Goal: Task Accomplishment & Management: Complete application form

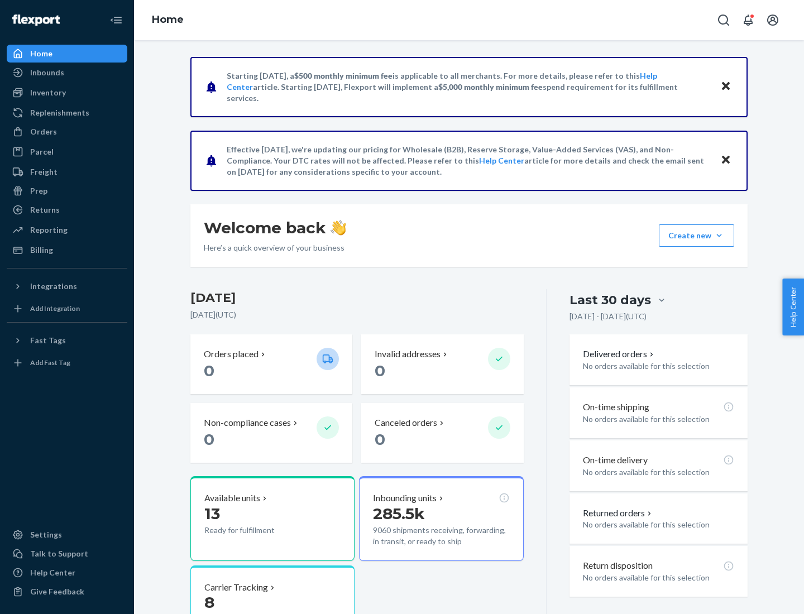
click at [719, 236] on button "Create new Create new inbound Create new order Create new product" at bounding box center [696, 236] width 75 height 22
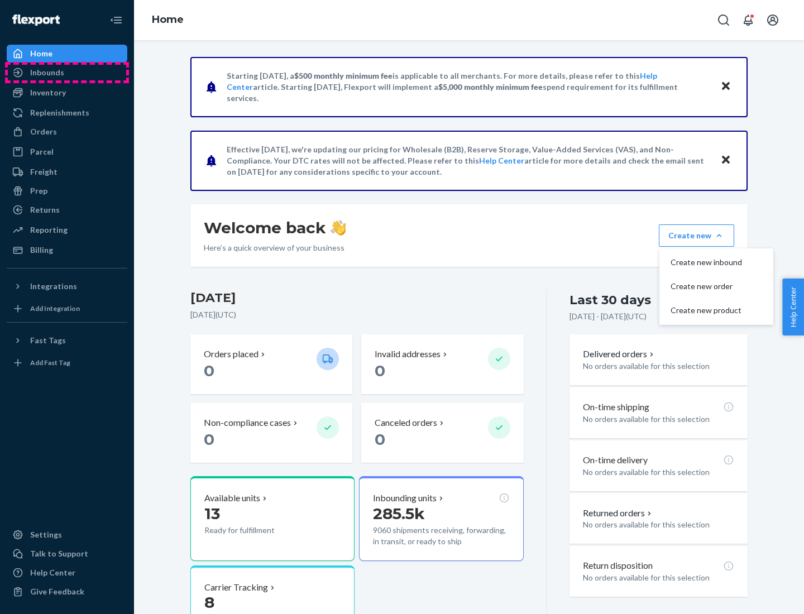
click at [67, 73] on div "Inbounds" at bounding box center [67, 73] width 118 height 16
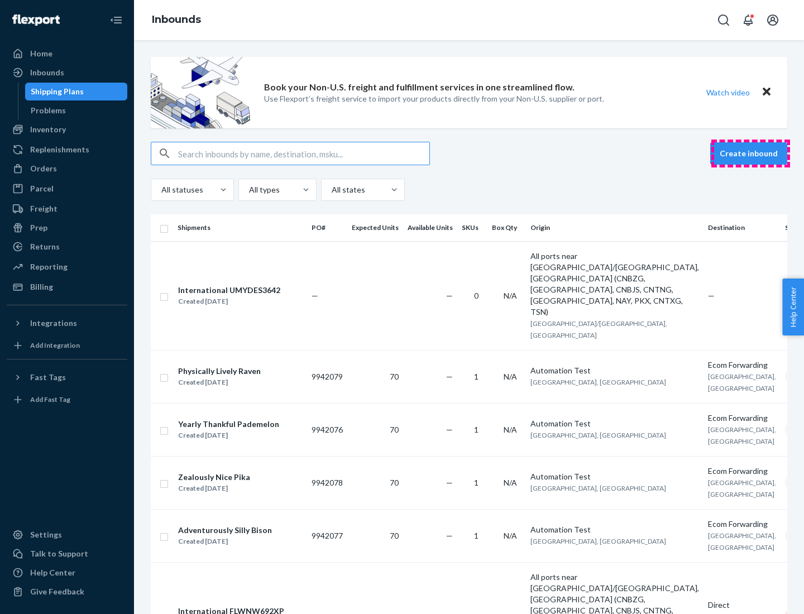
click at [751, 154] on button "Create inbound" at bounding box center [748, 153] width 77 height 22
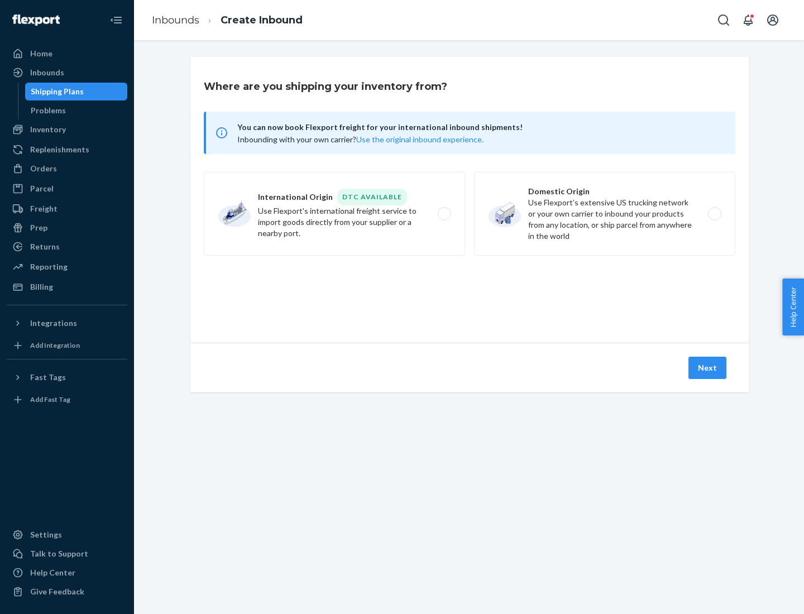
click at [605, 214] on label "Domestic Origin Use Flexport’s extensive US trucking network or your own carrie…" at bounding box center [604, 214] width 261 height 84
click at [714, 214] on input "Domestic Origin Use Flexport’s extensive US trucking network or your own carrie…" at bounding box center [717, 214] width 7 height 7
radio input "true"
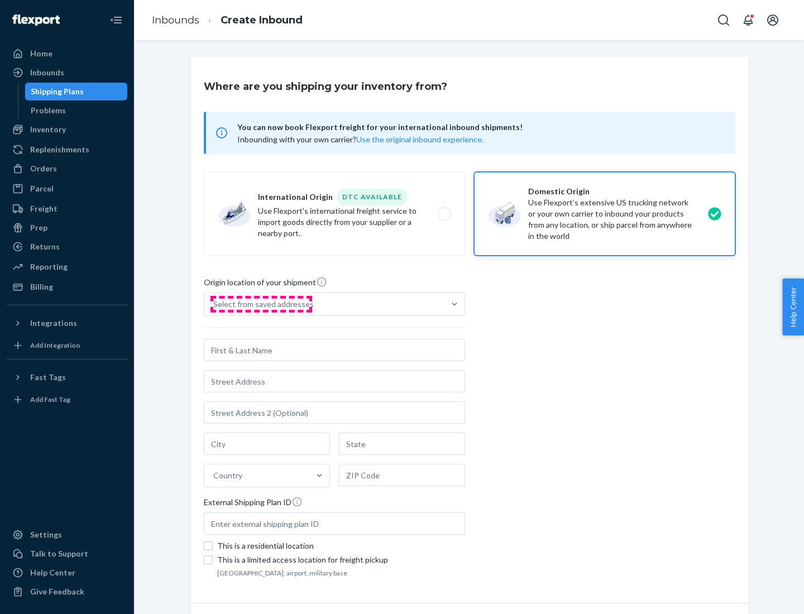
click at [261, 304] on div "Select from saved addresses" at bounding box center [263, 304] width 101 height 11
click at [214, 304] on input "Select from saved addresses" at bounding box center [213, 304] width 1 height 11
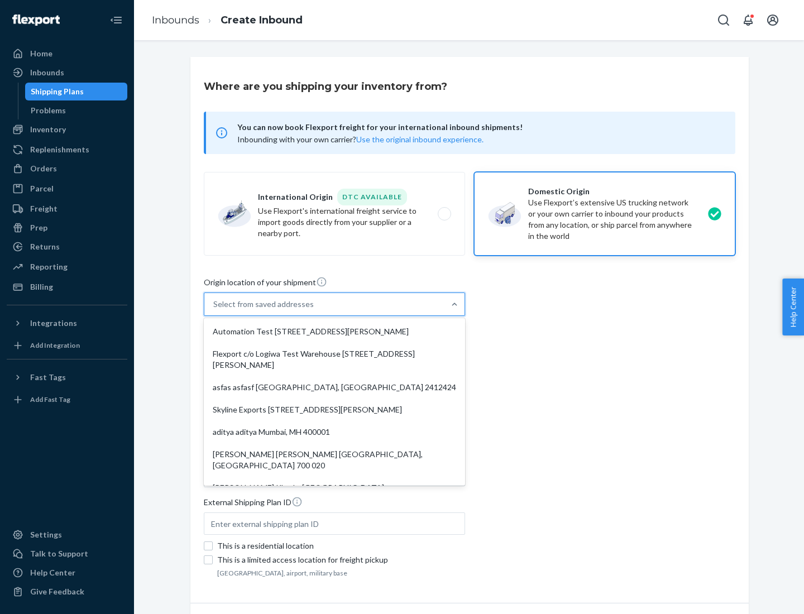
scroll to position [4, 0]
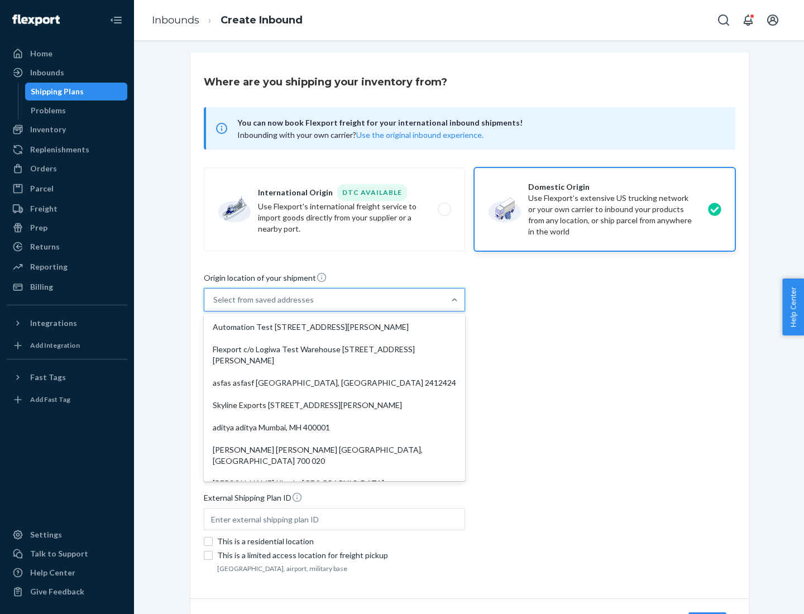
click at [335, 327] on div "Automation Test [STREET_ADDRESS][PERSON_NAME]" at bounding box center [334, 327] width 257 height 22
click at [214, 305] on input "option Automation Test [STREET_ADDRESS][PERSON_NAME]. 9 results available. Use …" at bounding box center [213, 299] width 1 height 11
type input "Automation Test"
type input "9th Floor"
type input "[GEOGRAPHIC_DATA]"
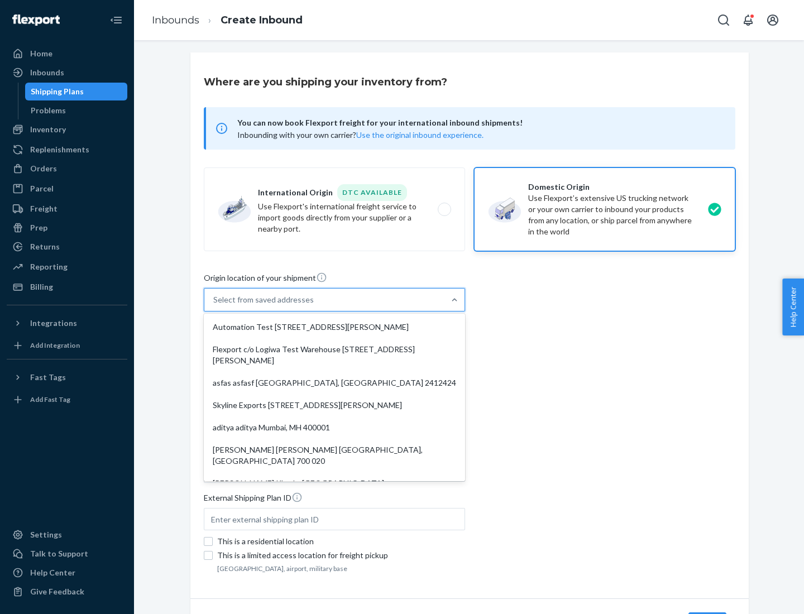
type input "CA"
type input "94104"
type input "[STREET_ADDRESS][PERSON_NAME]"
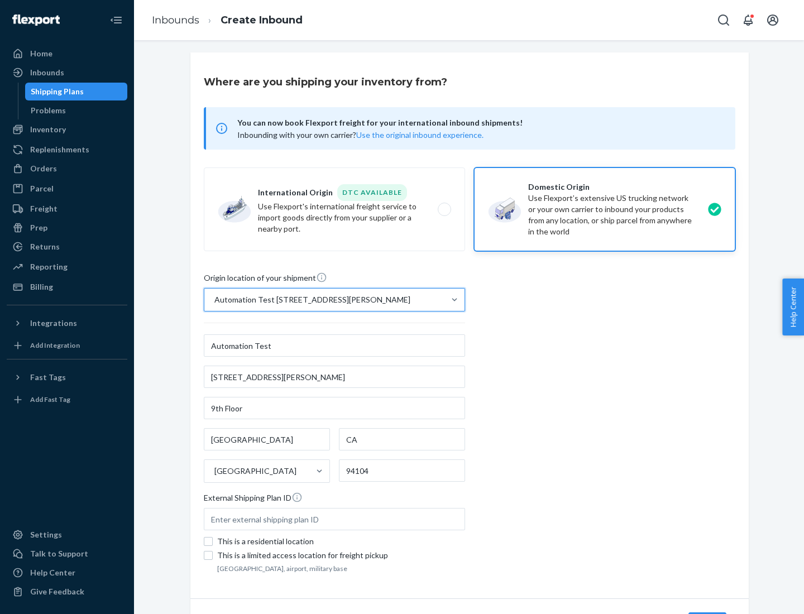
scroll to position [65, 0]
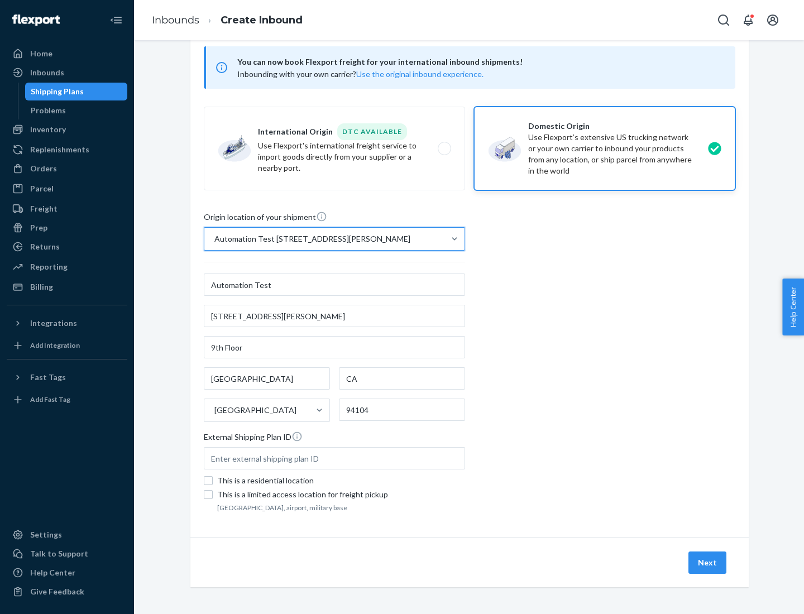
click at [708, 563] on button "Next" at bounding box center [708, 563] width 38 height 22
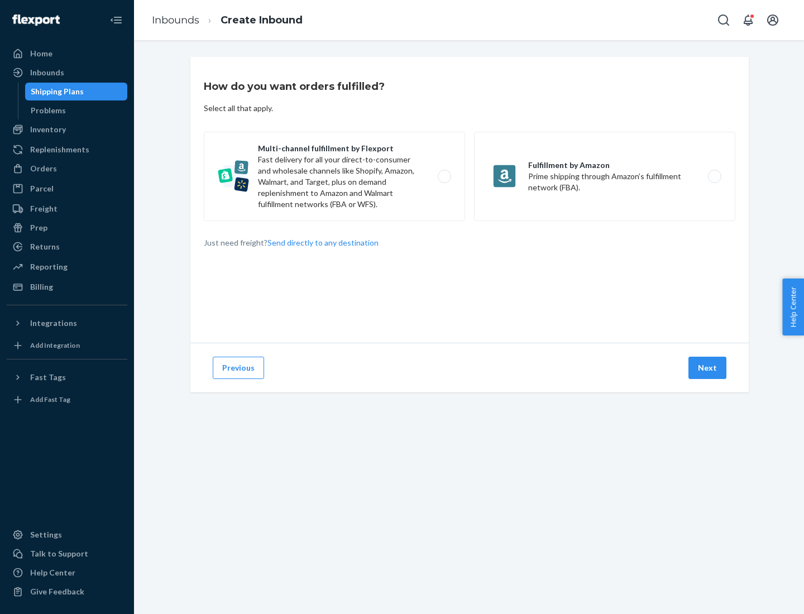
click at [335, 176] on label "Multi-channel fulfillment by Flexport Fast delivery for all your direct-to-cons…" at bounding box center [334, 176] width 261 height 89
click at [444, 176] on input "Multi-channel fulfillment by Flexport Fast delivery for all your direct-to-cons…" at bounding box center [447, 176] width 7 height 7
radio input "true"
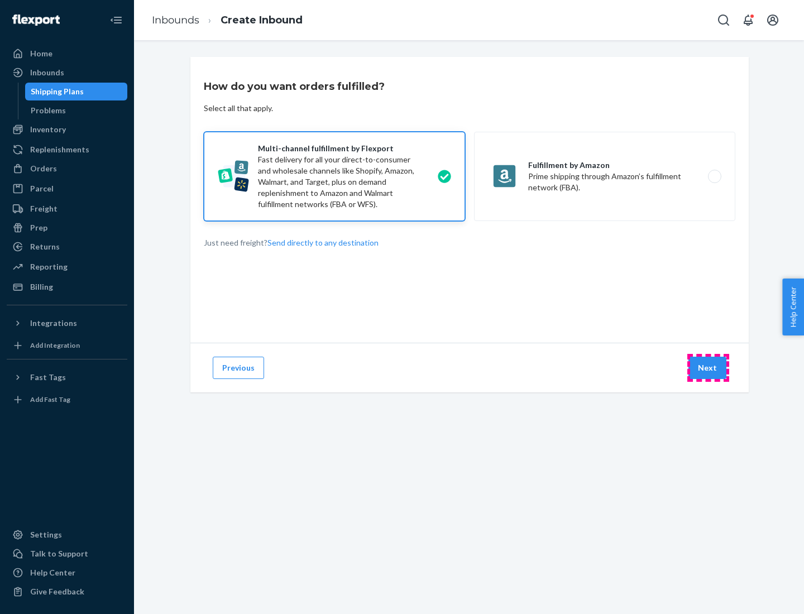
click at [708, 368] on button "Next" at bounding box center [708, 368] width 38 height 22
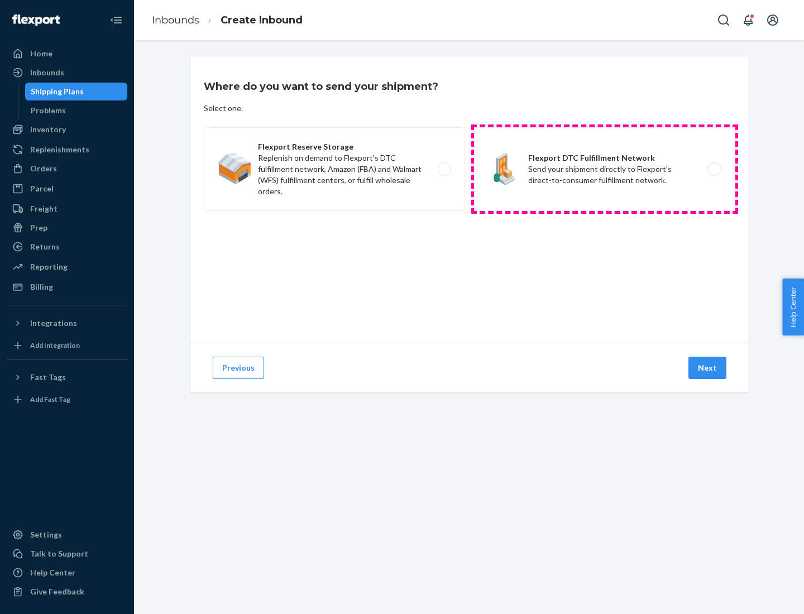
click at [605, 169] on label "Flexport DTC Fulfillment Network Send your shipment directly to Flexport's dire…" at bounding box center [604, 169] width 261 height 84
click at [714, 169] on input "Flexport DTC Fulfillment Network Send your shipment directly to Flexport's dire…" at bounding box center [717, 169] width 7 height 7
radio input "true"
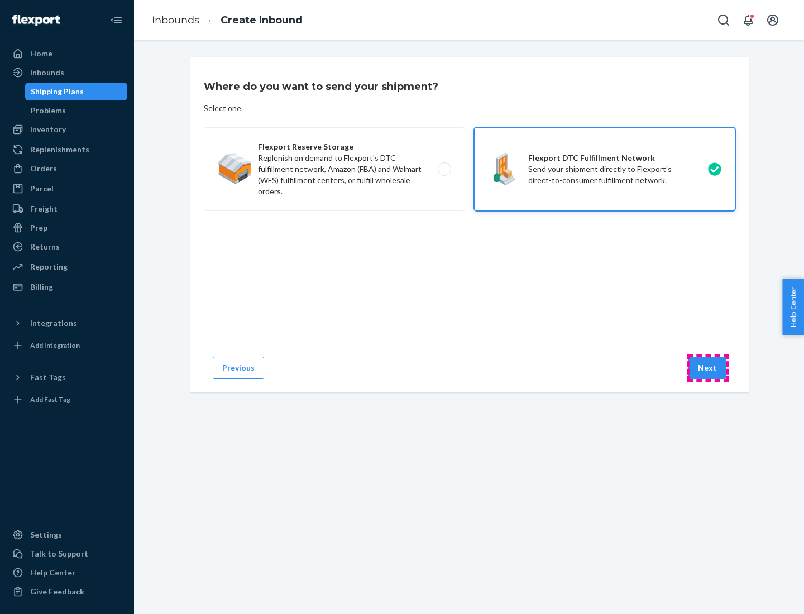
click at [708, 368] on button "Next" at bounding box center [708, 368] width 38 height 22
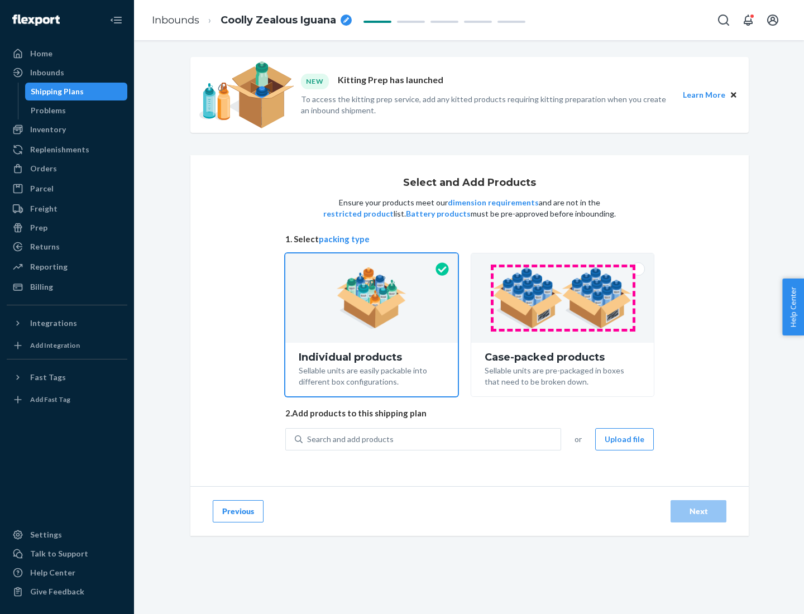
click at [563, 298] on img at bounding box center [562, 298] width 139 height 61
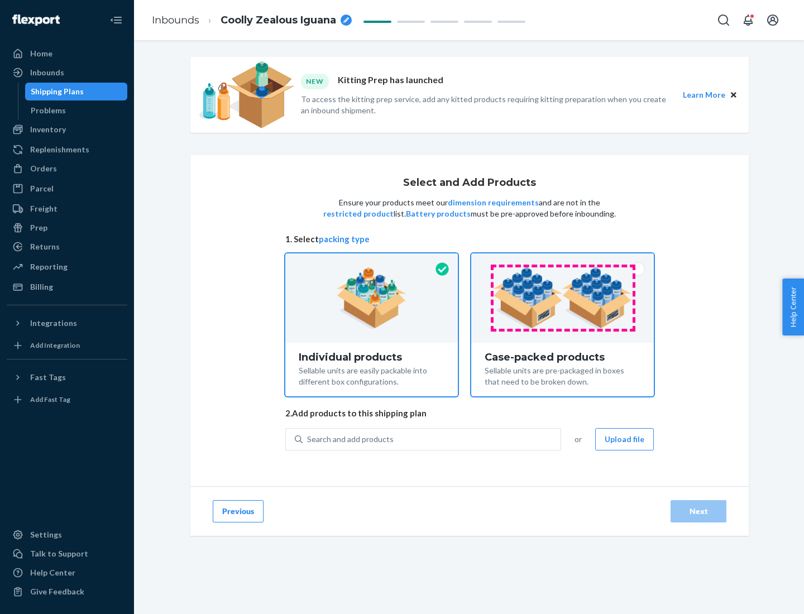
click at [563, 261] on input "Case-packed products Sellable units are pre-packaged in boxes that need to be b…" at bounding box center [562, 257] width 7 height 7
radio input "true"
radio input "false"
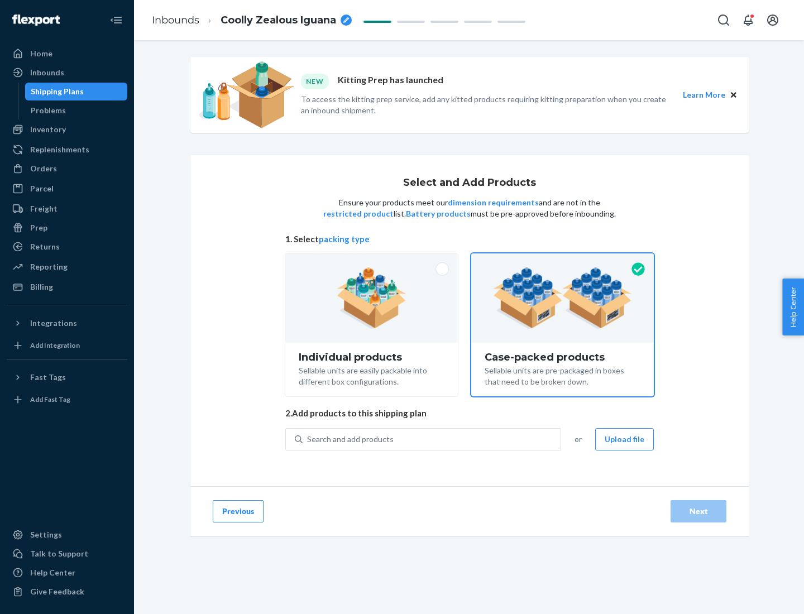
click at [432, 439] on div "Search and add products" at bounding box center [432, 439] width 258 height 20
click at [308, 439] on input "Search and add products" at bounding box center [307, 439] width 1 height 11
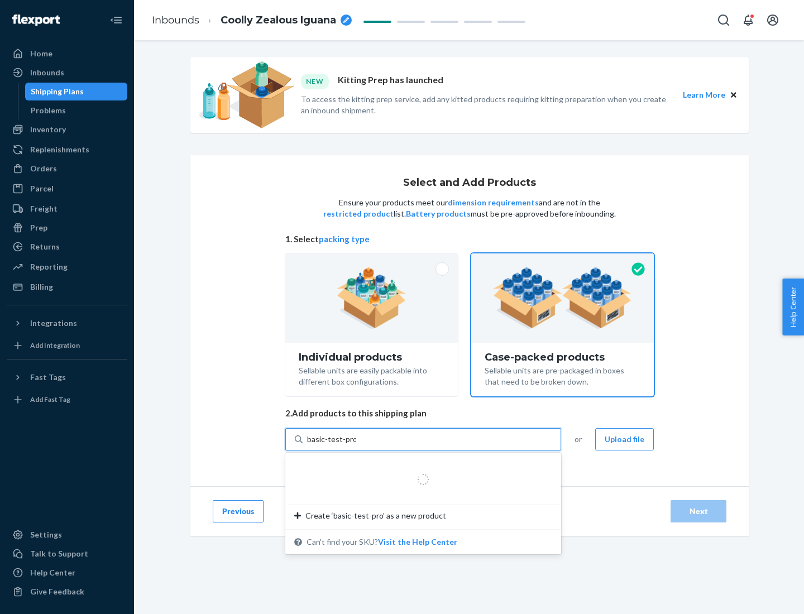
type input "basic-test-product-1"
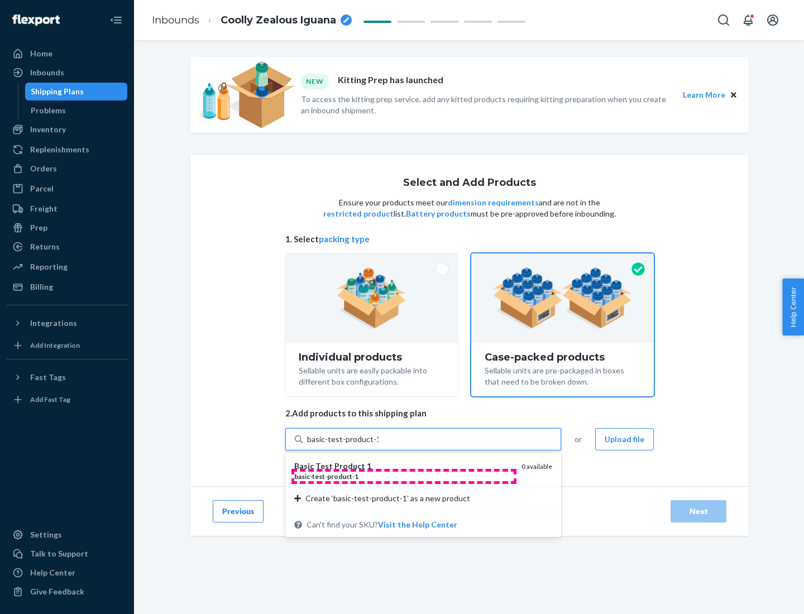
click at [404, 476] on div "basic - test - product - 1" at bounding box center [403, 476] width 218 height 9
click at [379, 445] on input "basic-test-product-1" at bounding box center [342, 439] width 71 height 11
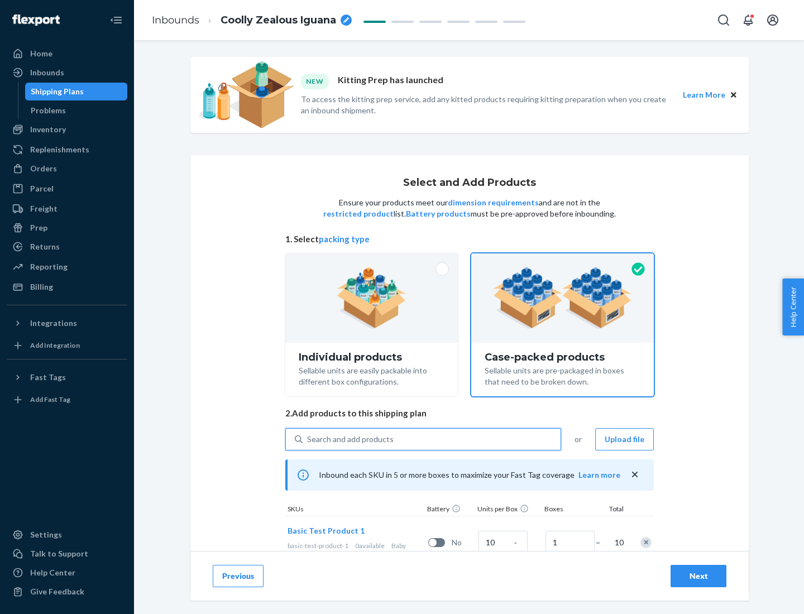
scroll to position [40, 0]
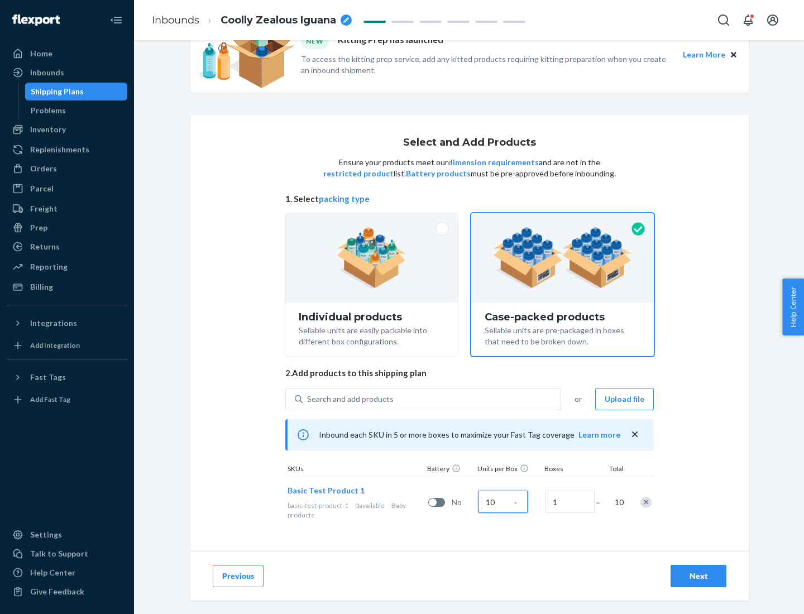
type input "10"
type input "7"
click at [699, 576] on div "Next" at bounding box center [698, 576] width 37 height 11
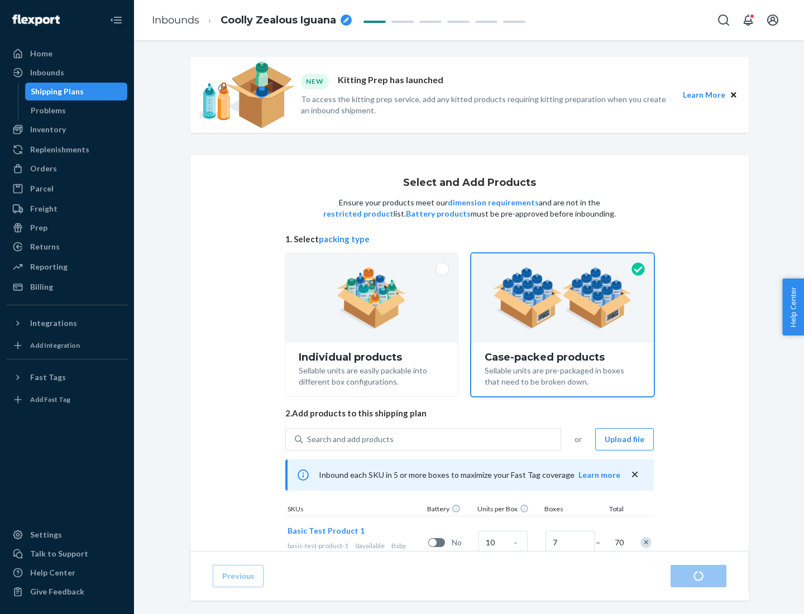
radio input "true"
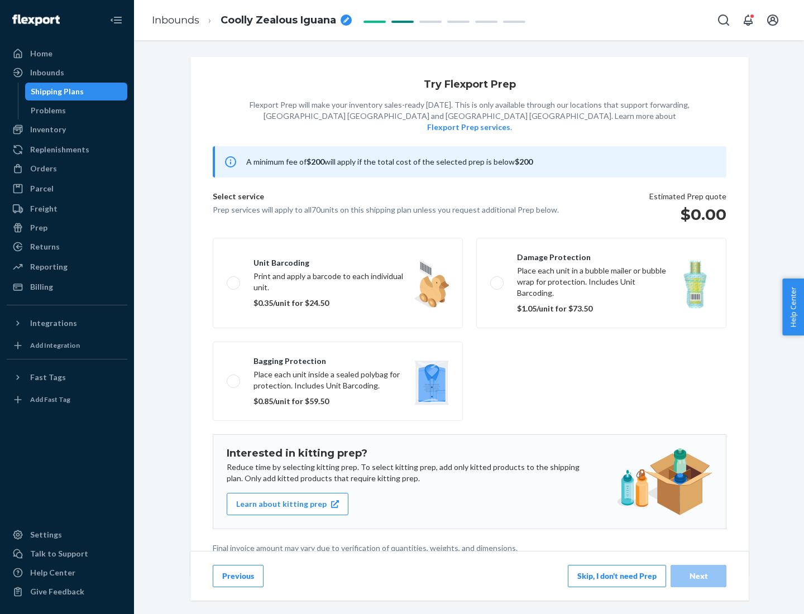
scroll to position [3, 0]
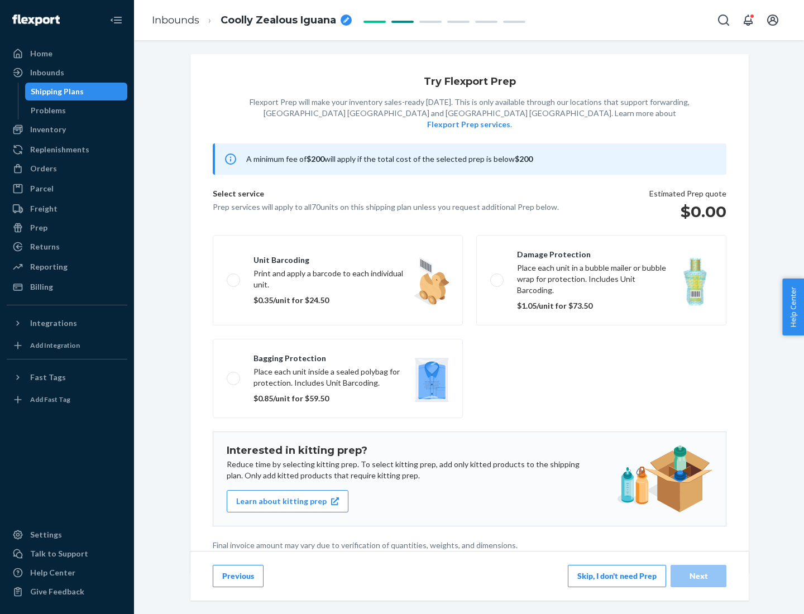
click at [338, 356] on label "Bagging protection Place each unit inside a sealed polybag for protection. Incl…" at bounding box center [338, 378] width 250 height 79
click at [234, 375] on input "Bagging protection Place each unit inside a sealed polybag for protection. Incl…" at bounding box center [230, 378] width 7 height 7
checkbox input "true"
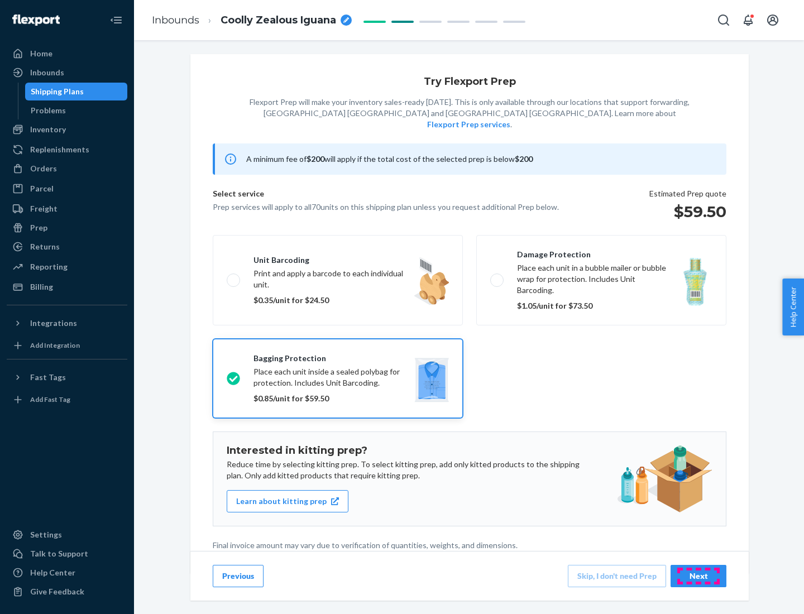
click at [699, 576] on div "Next" at bounding box center [698, 576] width 37 height 11
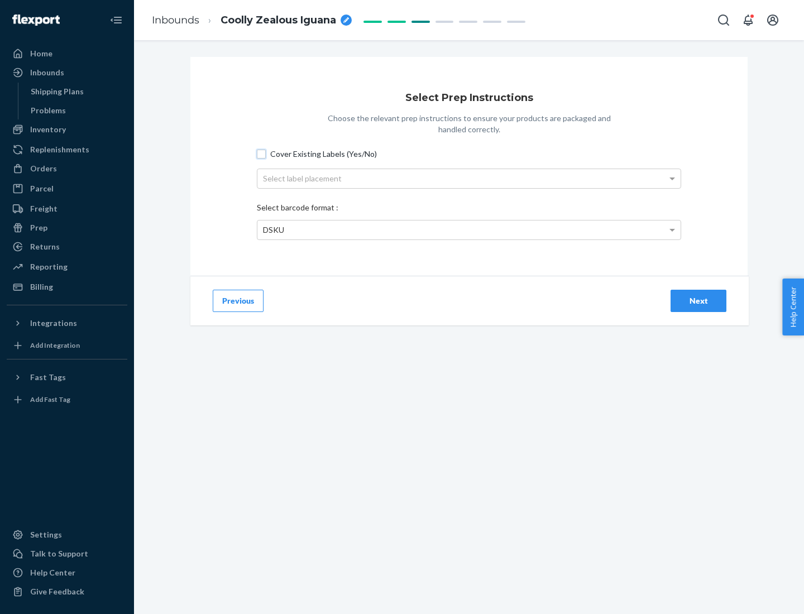
click at [261, 154] on input "Cover Existing Labels (Yes/No)" at bounding box center [261, 154] width 9 height 9
checkbox input "true"
click at [469, 178] on div "Select label placement" at bounding box center [468, 178] width 423 height 19
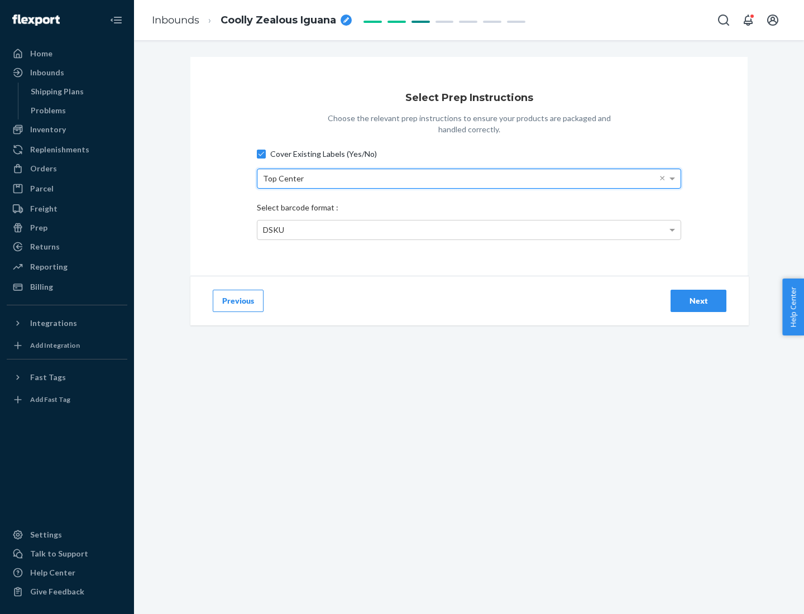
click at [469, 230] on div "DSKU" at bounding box center [468, 230] width 423 height 19
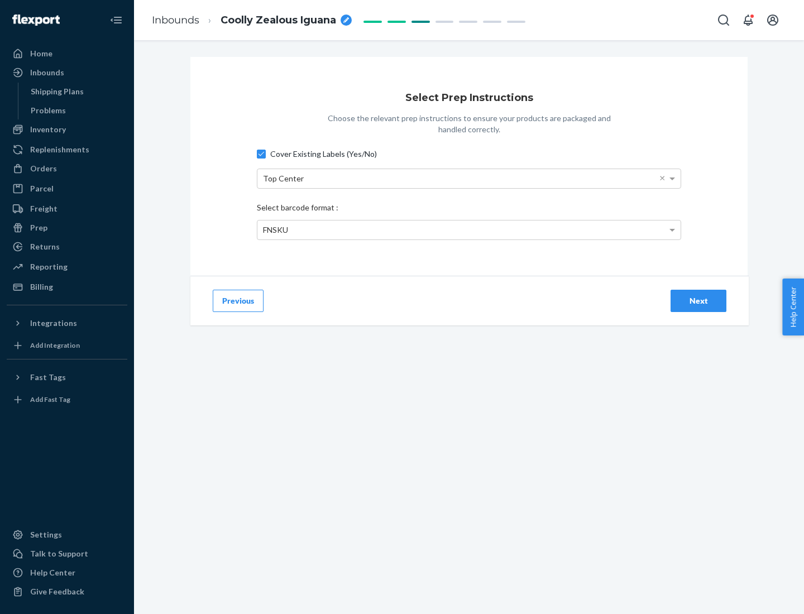
click at [699, 300] on div "Next" at bounding box center [698, 300] width 37 height 11
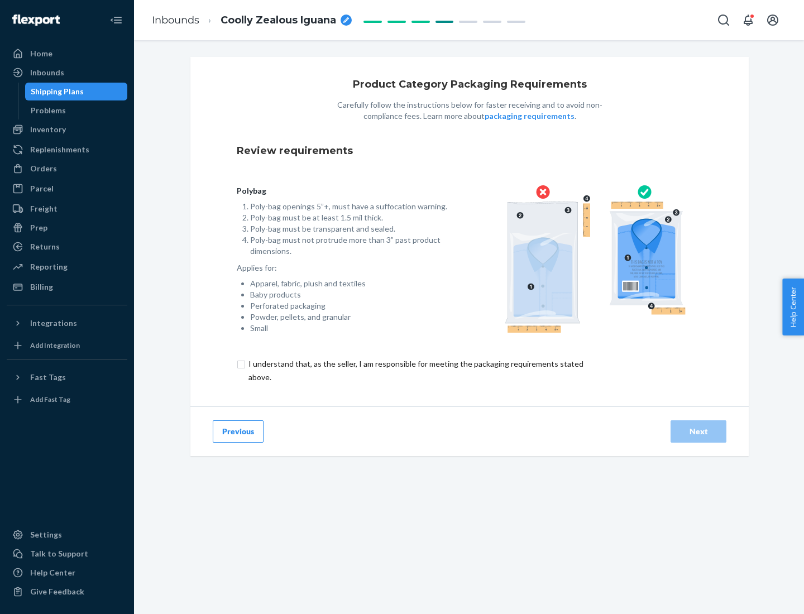
click at [415, 370] on input "checkbox" at bounding box center [422, 370] width 371 height 27
checkbox input "true"
click at [699, 431] on div "Next" at bounding box center [698, 431] width 37 height 11
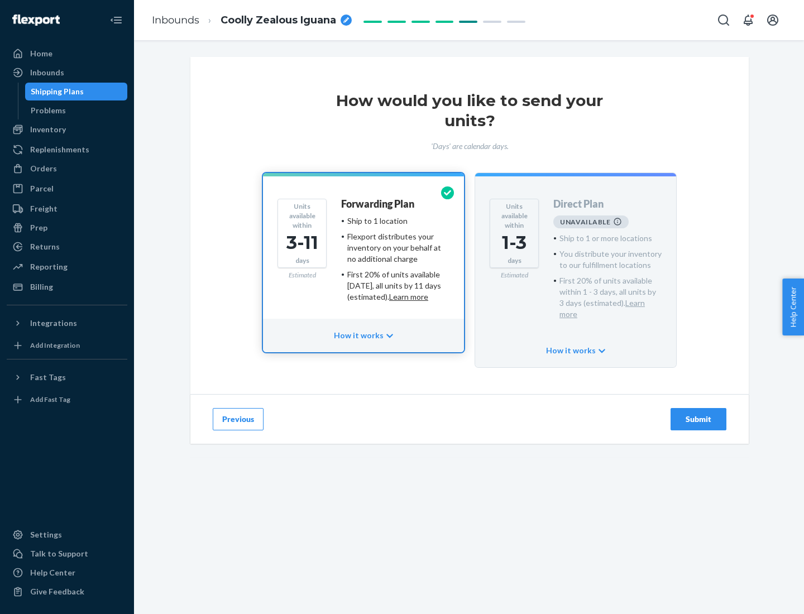
click at [379, 204] on h4 "Forwarding Plan" at bounding box center [377, 204] width 73 height 11
click at [699, 414] on div "Submit" at bounding box center [698, 419] width 37 height 11
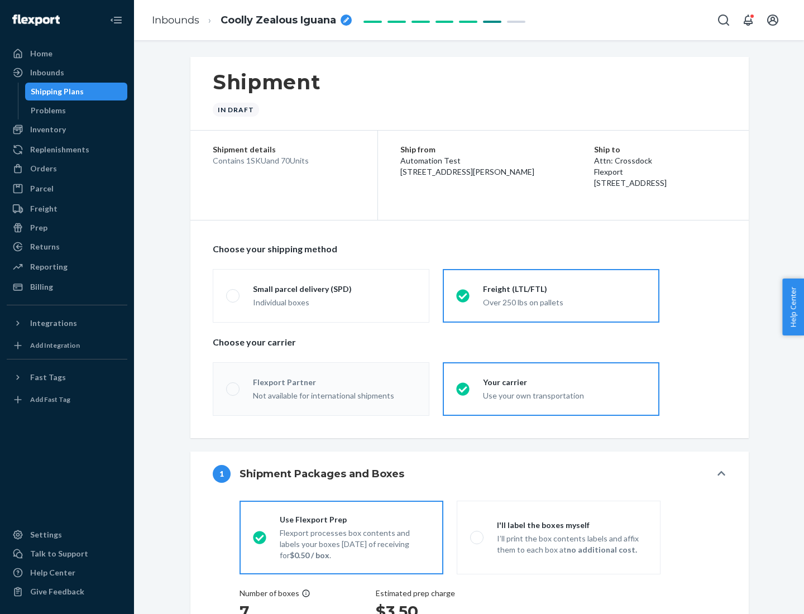
radio input "true"
radio input "false"
radio input "true"
radio input "false"
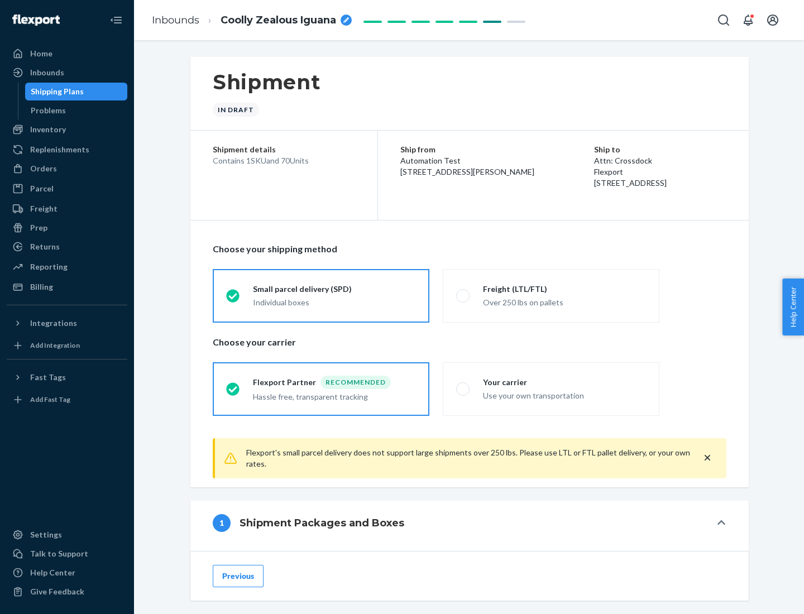
click at [551, 295] on div "Over 250 lbs on pallets" at bounding box center [564, 301] width 163 height 13
click at [464, 295] on input "Freight (LTL/FTL) Over 250 lbs on pallets" at bounding box center [459, 295] width 7 height 7
radio input "true"
radio input "false"
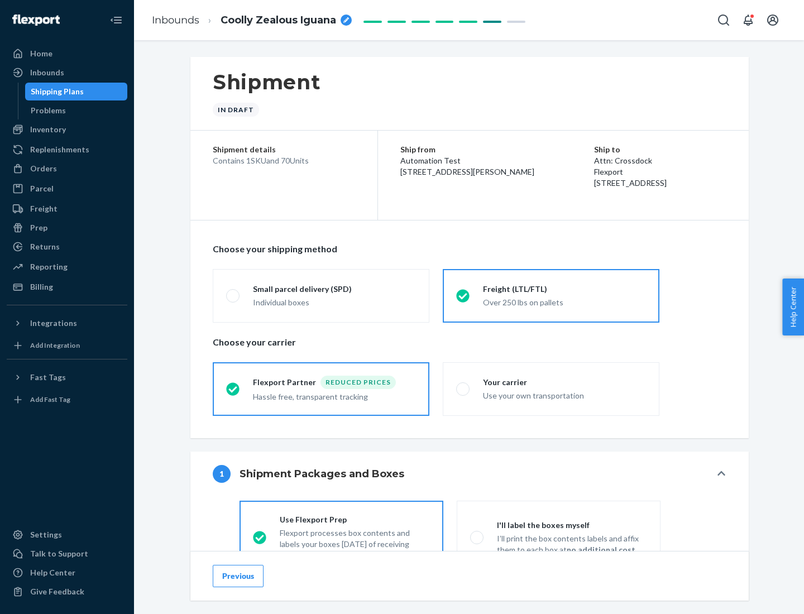
scroll to position [62, 0]
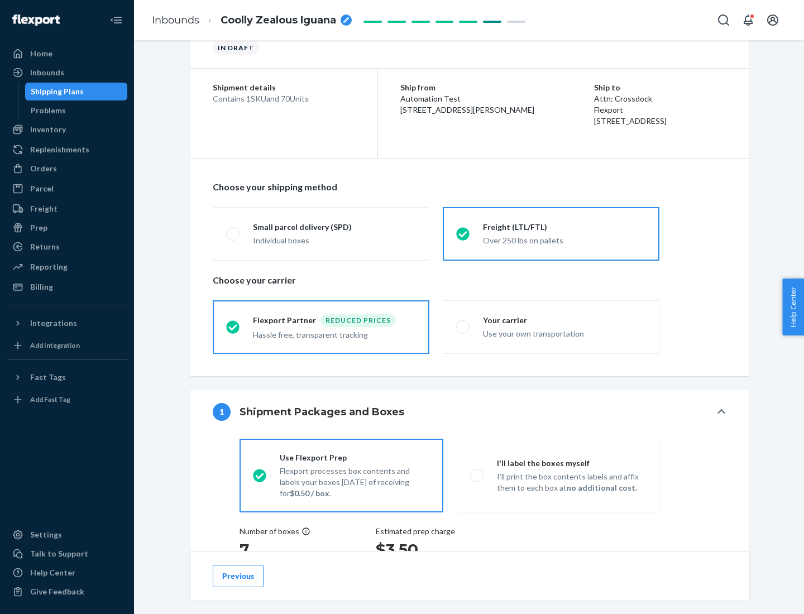
click at [551, 327] on div "Use your own transportation" at bounding box center [564, 332] width 163 height 13
click at [464, 327] on input "Your carrier Use your own transportation" at bounding box center [459, 326] width 7 height 7
radio input "true"
radio input "false"
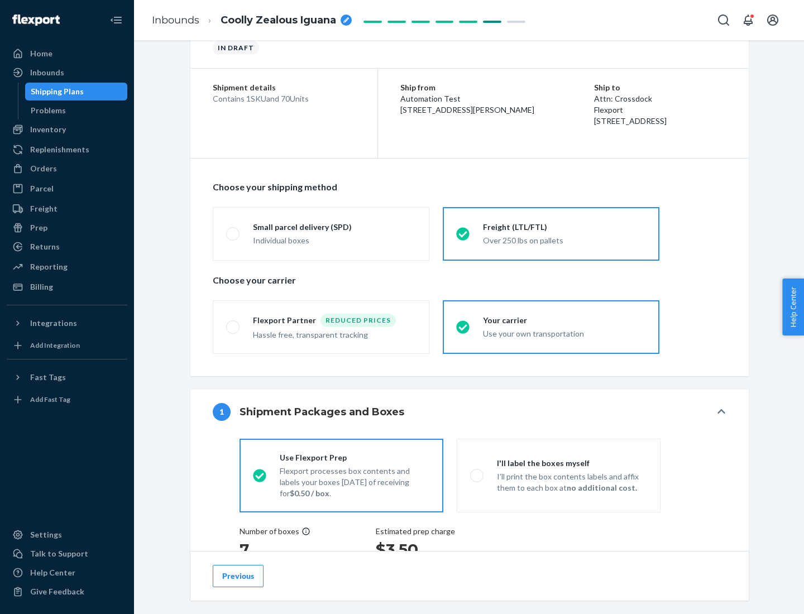
scroll to position [211, 0]
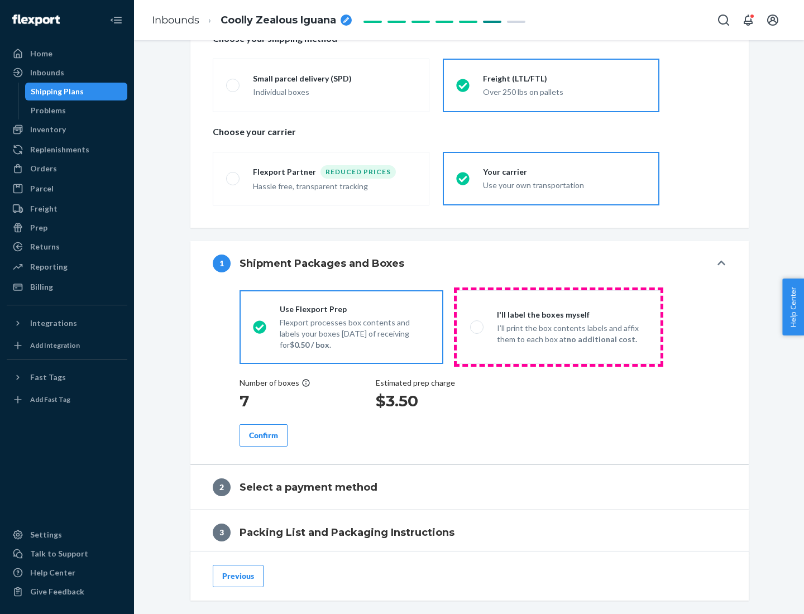
click at [558, 327] on p "I’ll print the box contents labels and affix them to each box at no additional …" at bounding box center [572, 334] width 150 height 22
click at [477, 327] on input "I'll label the boxes myself I’ll print the box contents labels and affix them t…" at bounding box center [473, 326] width 7 height 7
radio input "true"
radio input "false"
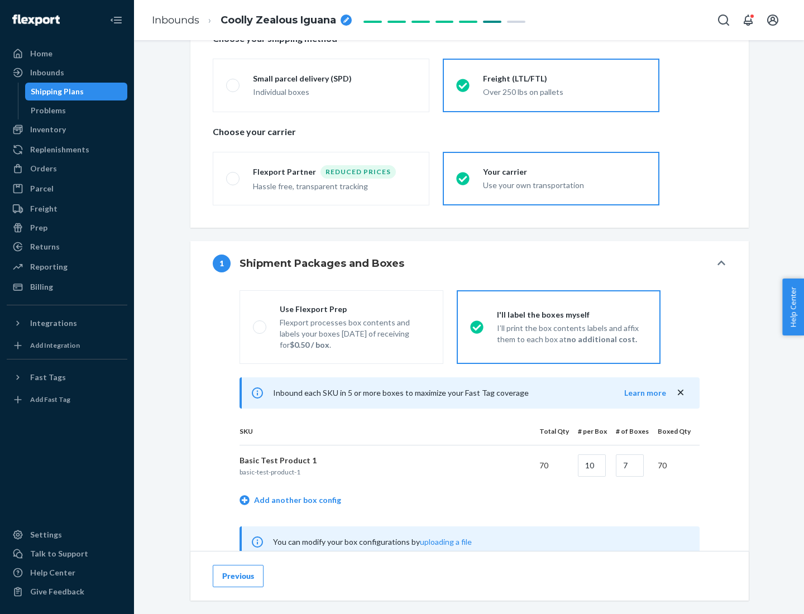
scroll to position [349, 0]
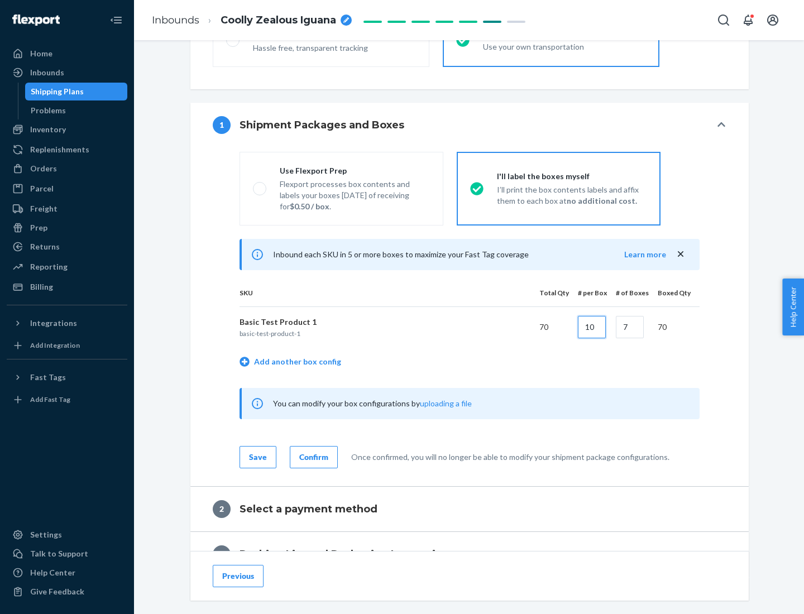
type input "10"
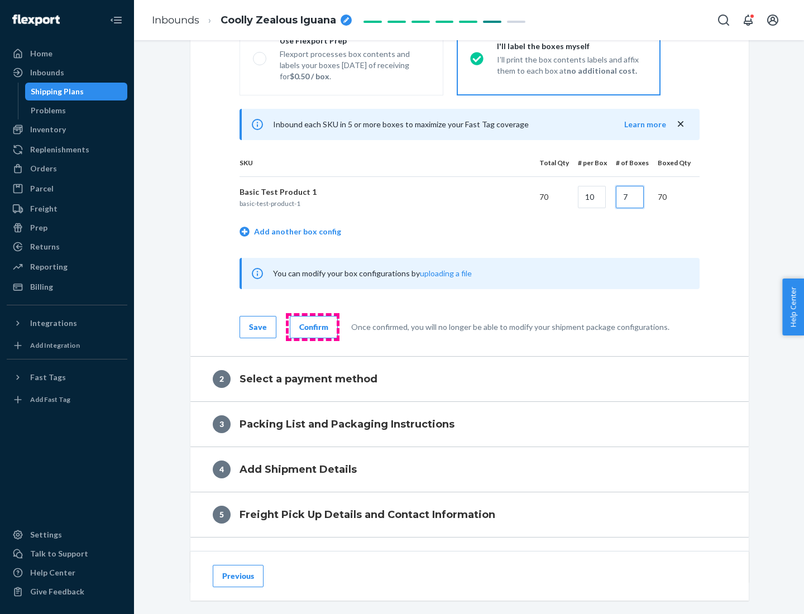
type input "7"
click at [312, 327] on div "Confirm" at bounding box center [313, 327] width 29 height 11
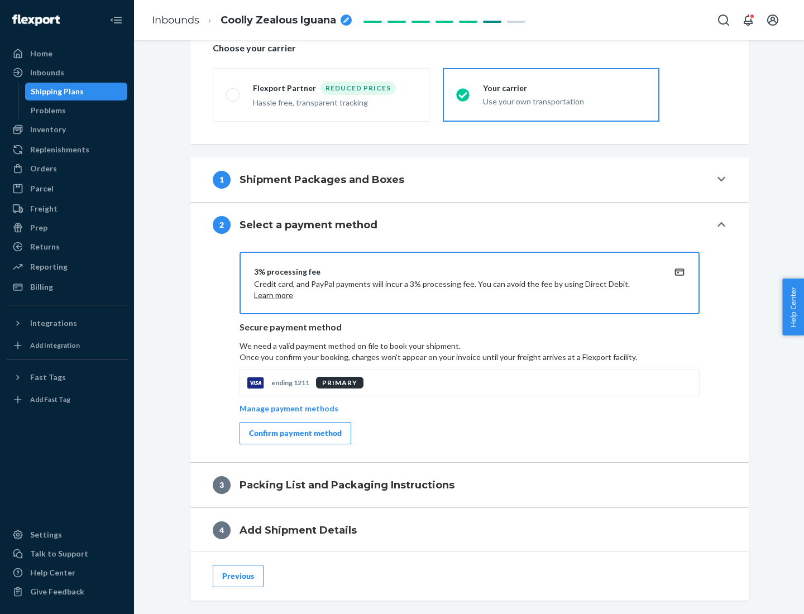
scroll to position [400, 0]
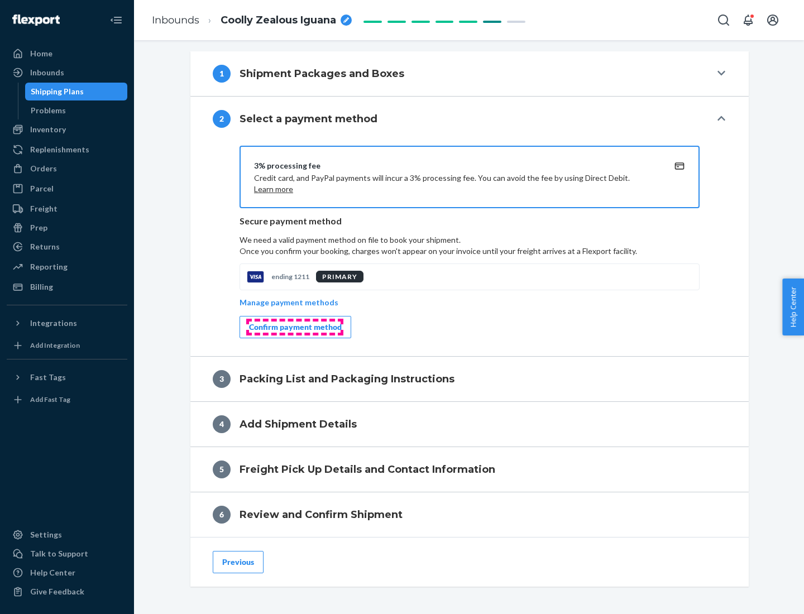
click at [294, 327] on div "Confirm payment method" at bounding box center [295, 327] width 93 height 11
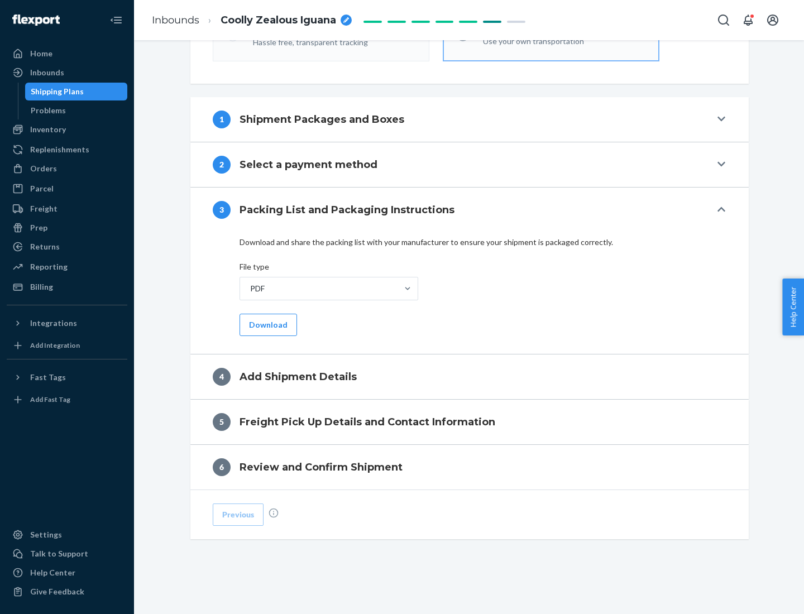
scroll to position [352, 0]
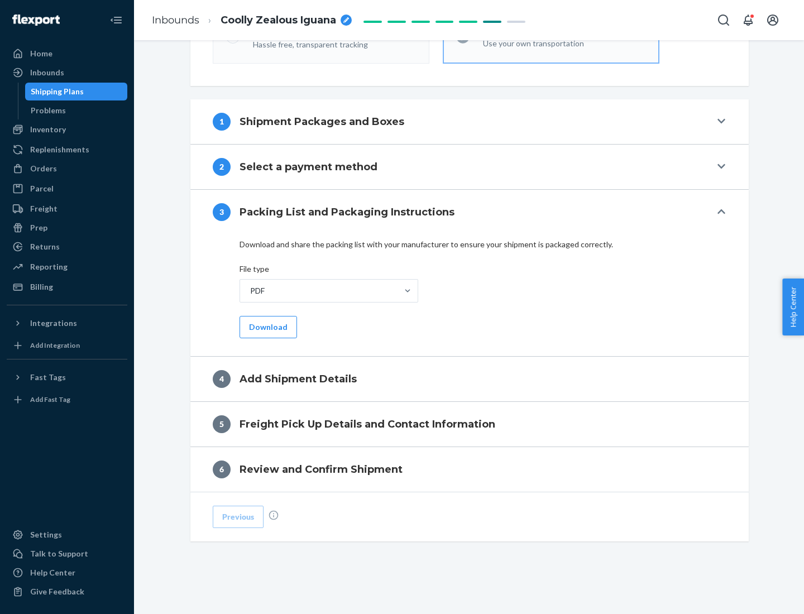
click at [267, 327] on button "Download" at bounding box center [269, 327] width 58 height 22
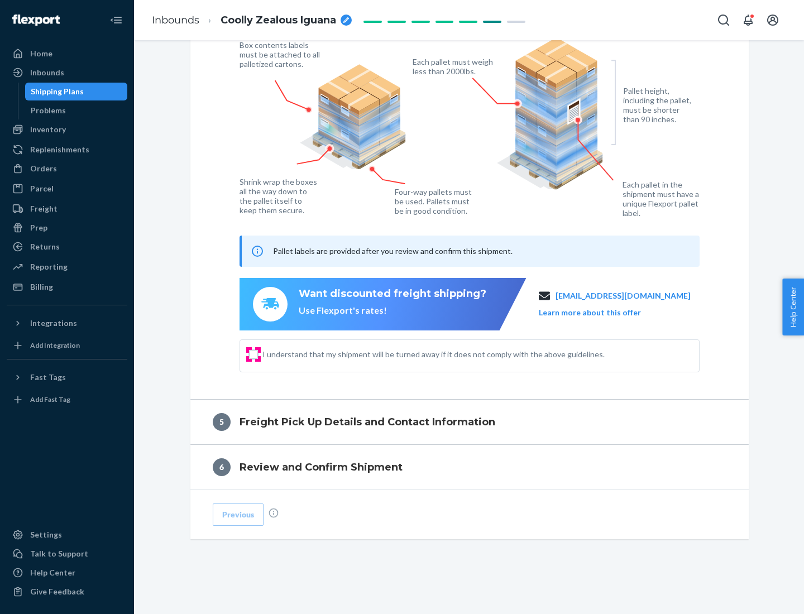
click at [254, 354] on input "I understand that my shipment will be turned away if it does not comply with th…" at bounding box center [253, 354] width 9 height 9
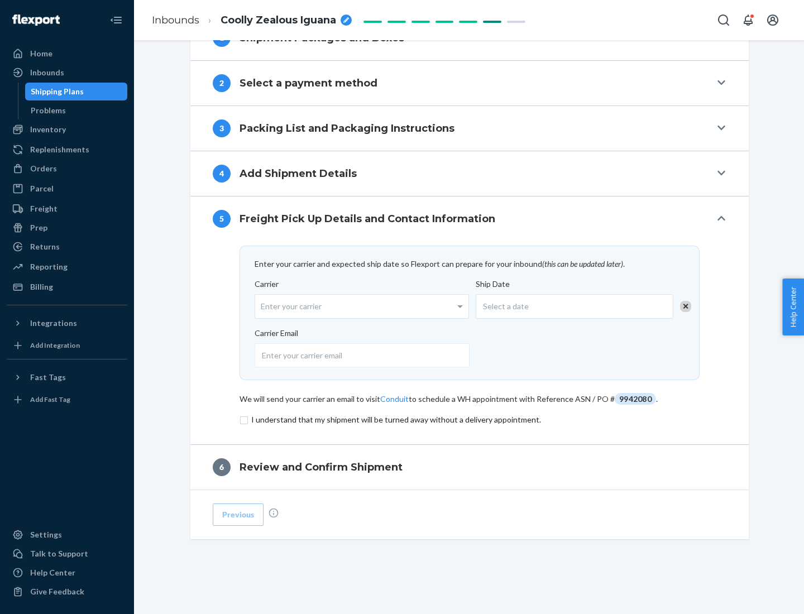
scroll to position [436, 0]
click at [470, 419] on input "checkbox" at bounding box center [470, 419] width 460 height 13
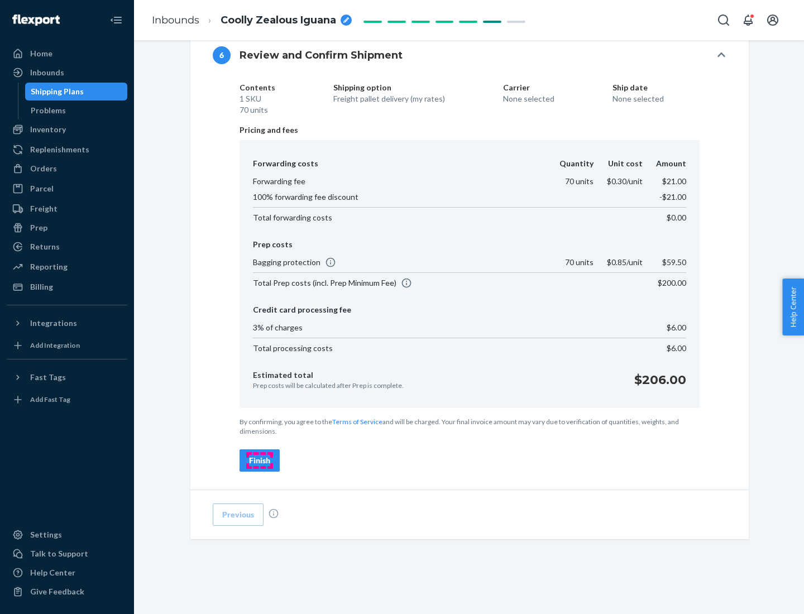
click at [260, 461] on div "Finish" at bounding box center [259, 460] width 21 height 11
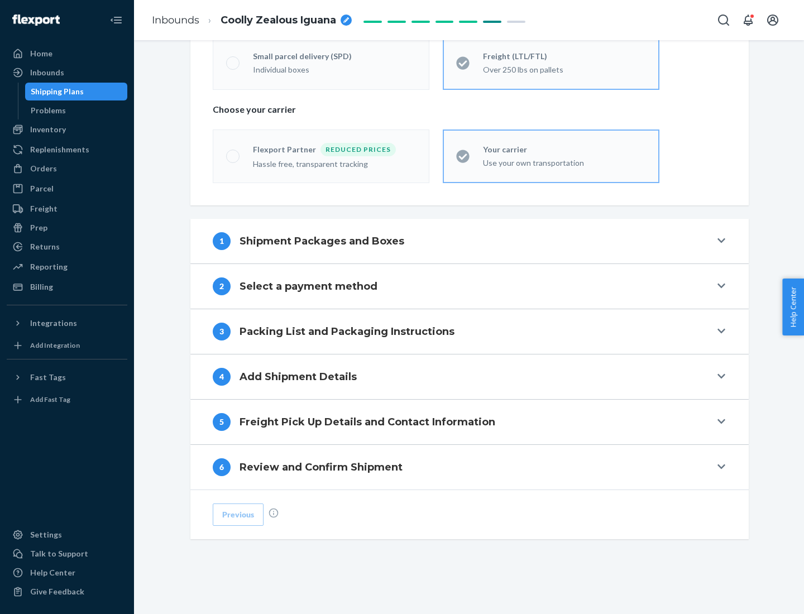
scroll to position [233, 0]
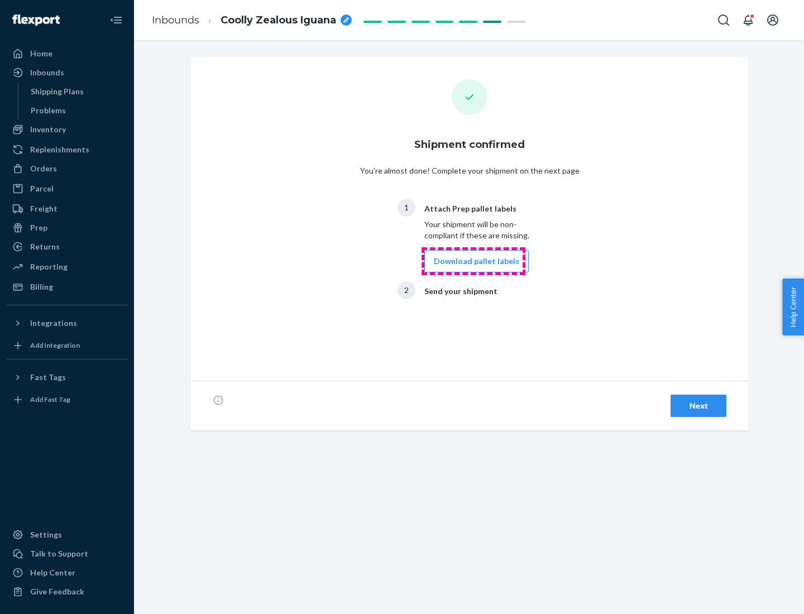
click at [474, 261] on button "Download pallet labels" at bounding box center [476, 261] width 104 height 22
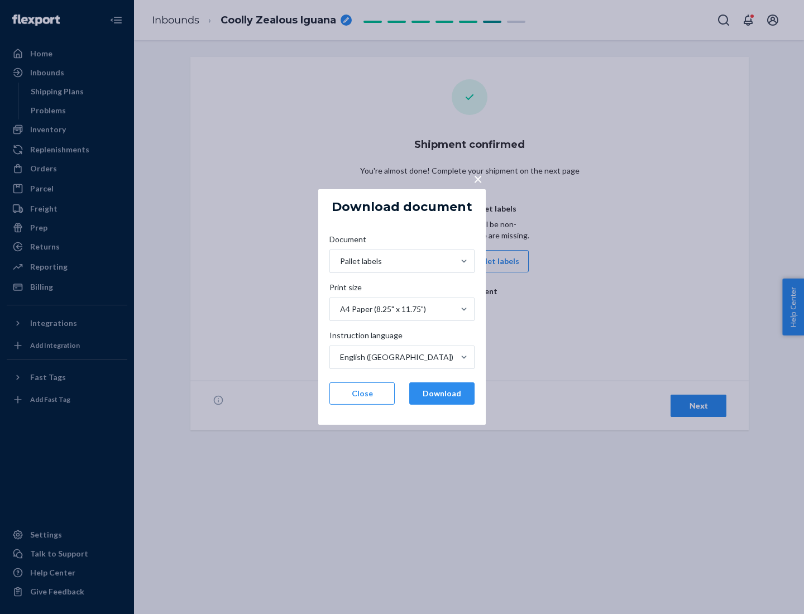
click at [442, 394] on button "Download" at bounding box center [441, 394] width 65 height 22
click at [477, 178] on span "×" at bounding box center [478, 178] width 9 height 19
